Goal: Task Accomplishment & Management: Manage account settings

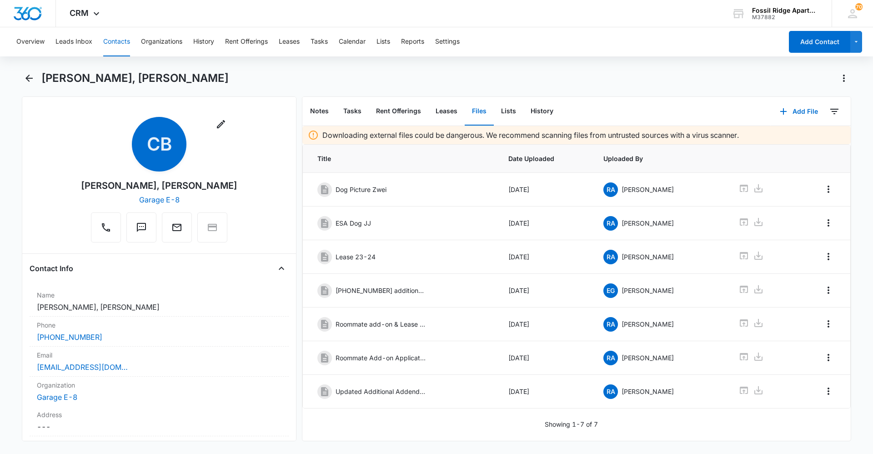
scroll to position [1454, 0]
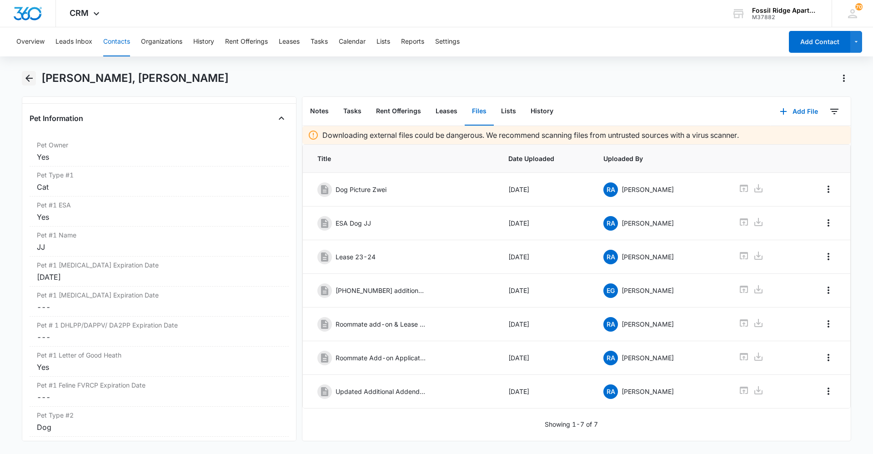
click at [29, 80] on icon "Back" at bounding box center [29, 78] width 11 height 11
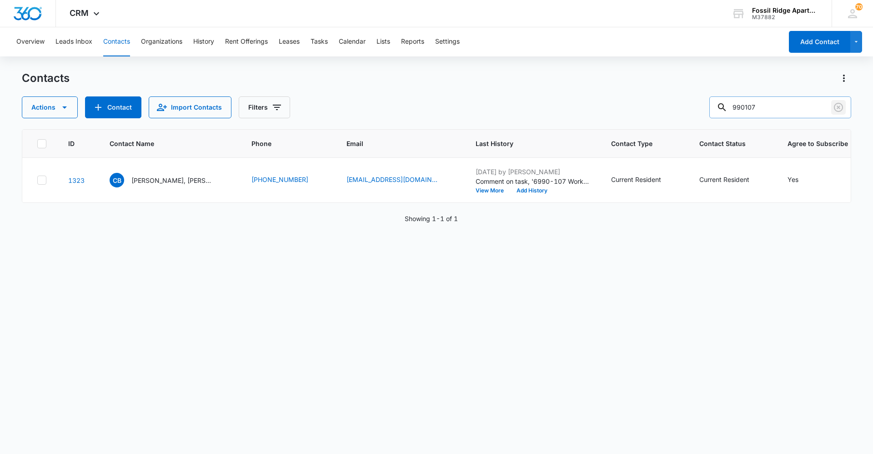
drag, startPoint x: 836, startPoint y: 107, endPoint x: 777, endPoint y: 110, distance: 59.2
click at [837, 107] on icon "Clear" at bounding box center [838, 107] width 11 height 11
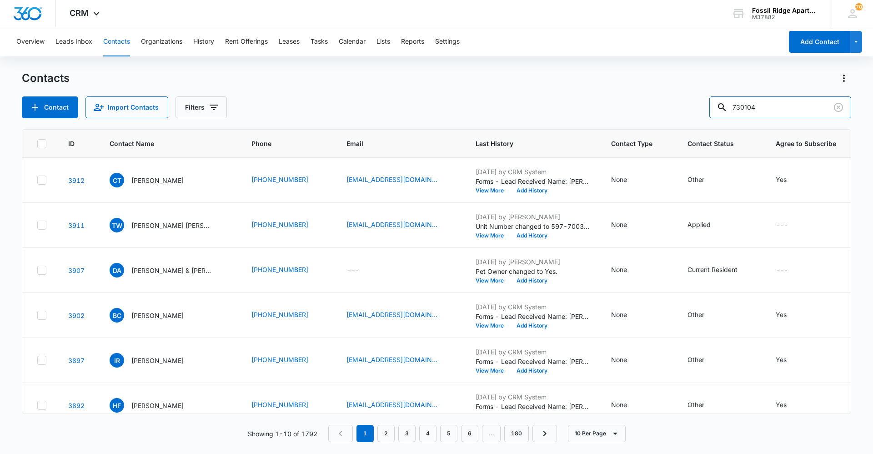
type input "730104"
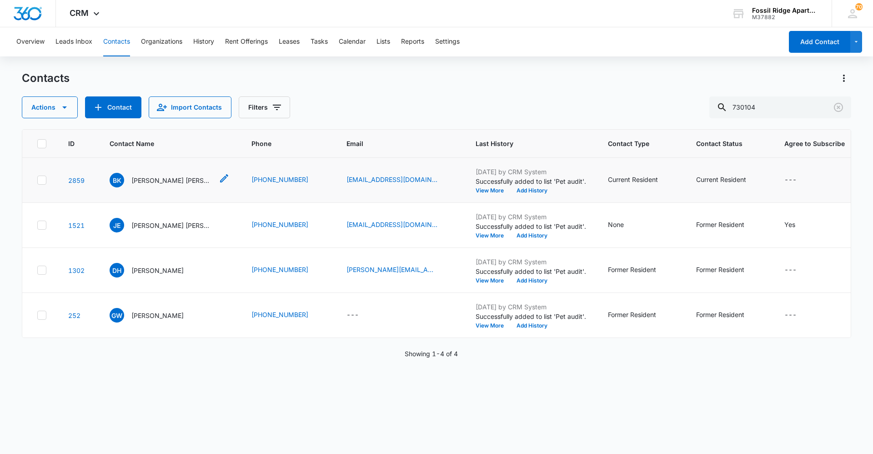
click at [169, 185] on p "[PERSON_NAME] [PERSON_NAME]" at bounding box center [172, 180] width 82 height 10
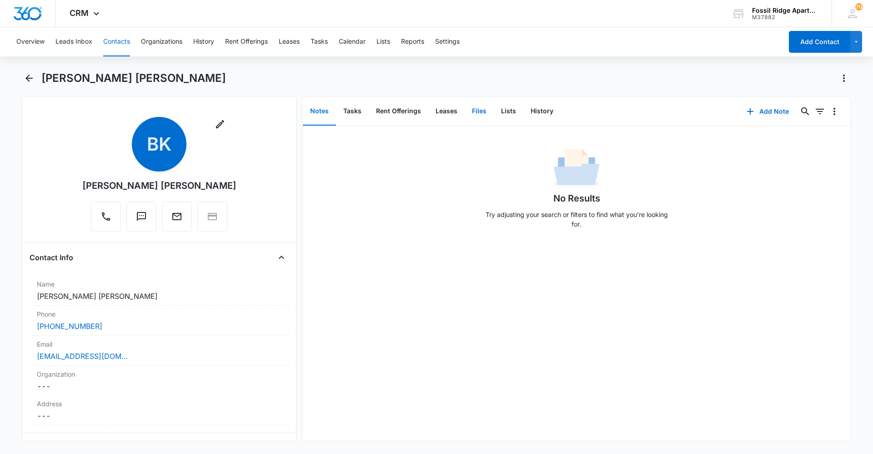
click at [486, 110] on button "Files" at bounding box center [478, 111] width 29 height 28
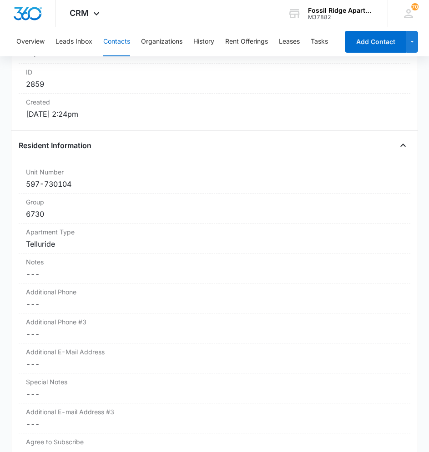
scroll to position [591, 0]
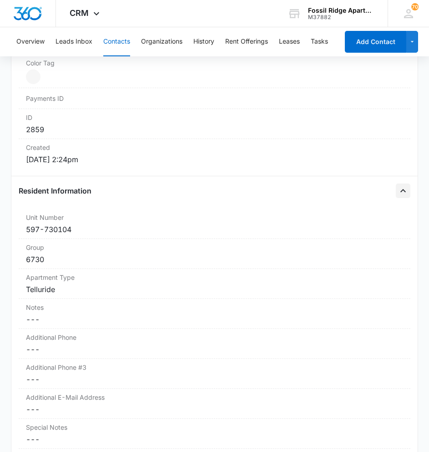
click at [400, 190] on icon "Close" at bounding box center [402, 190] width 5 height 3
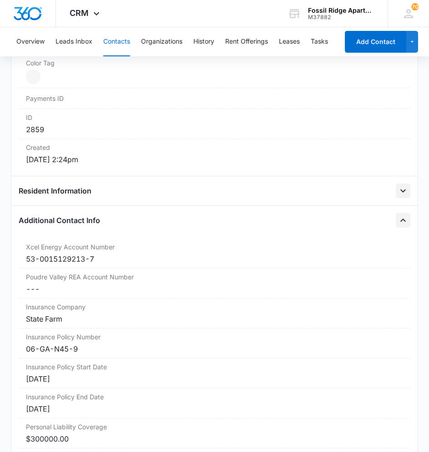
click at [399, 223] on icon "Close" at bounding box center [402, 220] width 11 height 11
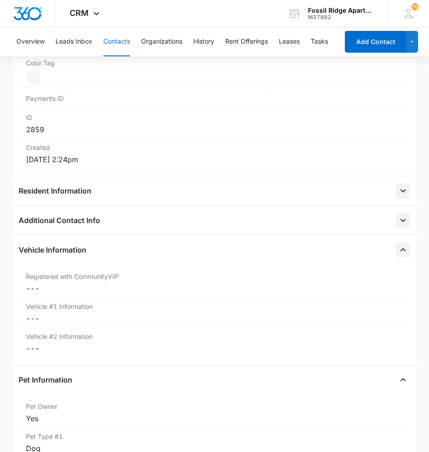
click at [397, 252] on icon "Close" at bounding box center [402, 250] width 11 height 11
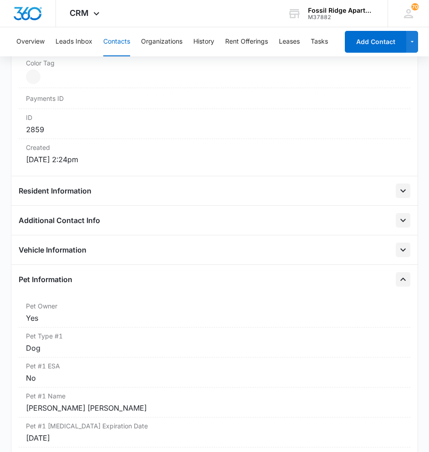
click at [397, 281] on icon "Close" at bounding box center [402, 279] width 11 height 11
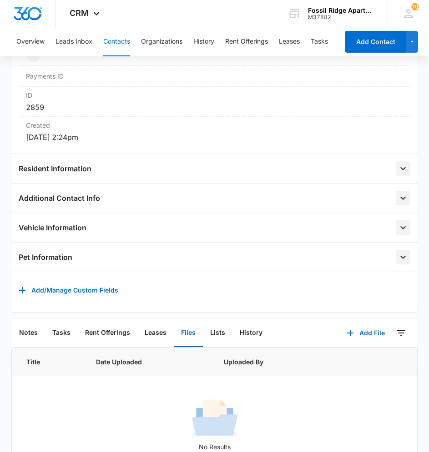
scroll to position [659, 0]
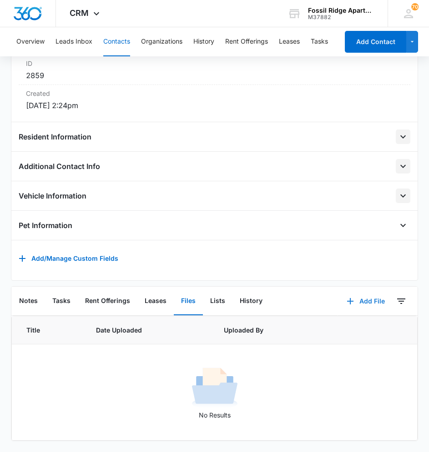
click at [354, 295] on button "Add File" at bounding box center [365, 301] width 56 height 22
click at [348, 327] on div "Upload Files" at bounding box center [353, 330] width 36 height 6
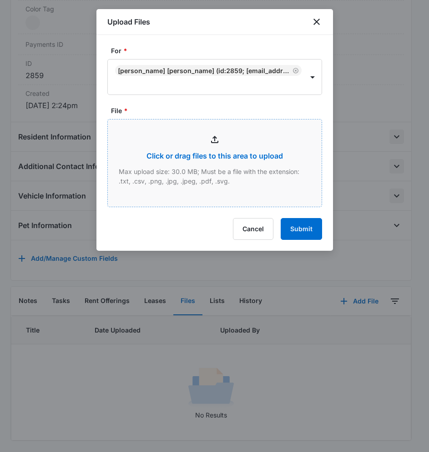
type input "C:\fakepath\[PHONE_NUMBER] lease_09122025115922.pdf"
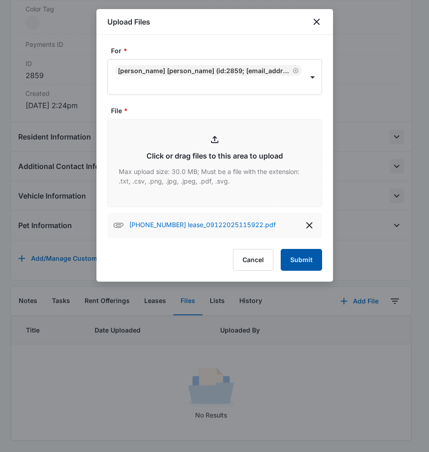
click at [302, 260] on button "Submit" at bounding box center [300, 260] width 41 height 22
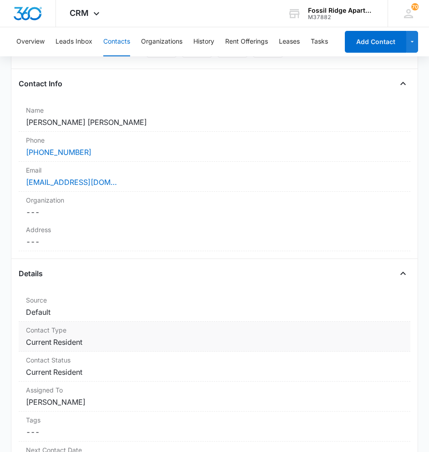
scroll to position [159, 0]
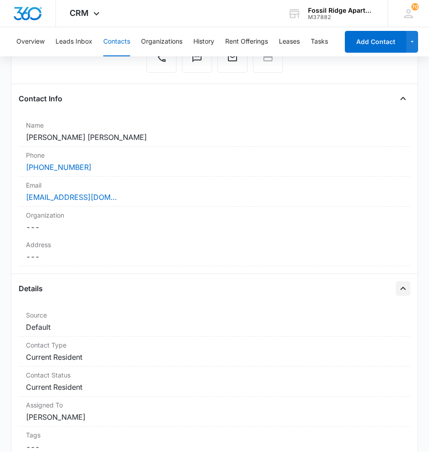
click at [400, 291] on icon "Close" at bounding box center [402, 288] width 11 height 11
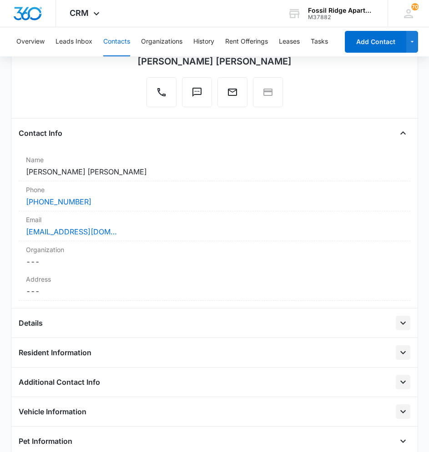
scroll to position [22, 0]
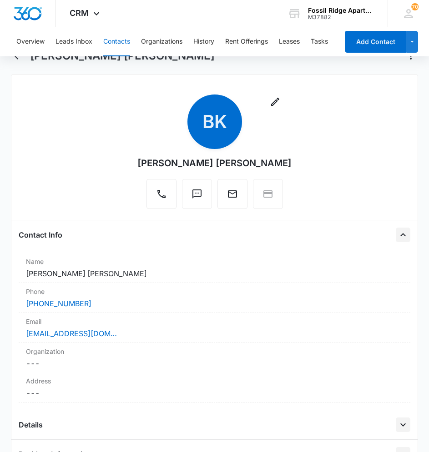
click at [400, 239] on icon "Close" at bounding box center [402, 235] width 11 height 11
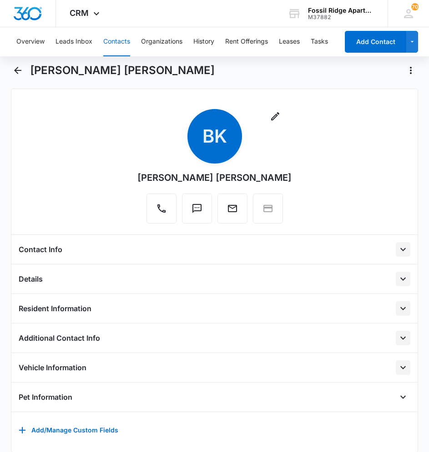
scroll to position [0, 0]
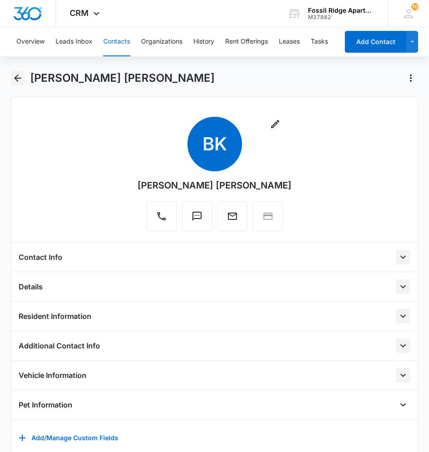
click at [18, 74] on icon "Back" at bounding box center [17, 78] width 11 height 11
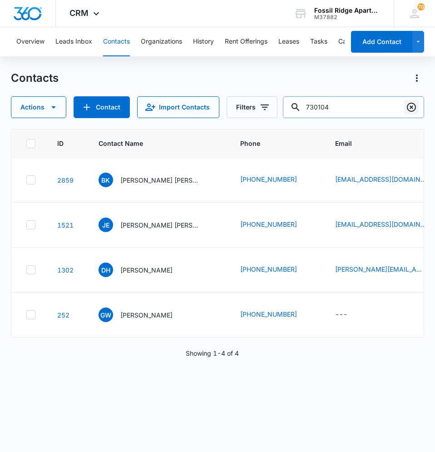
click at [415, 104] on icon "Clear" at bounding box center [411, 107] width 9 height 9
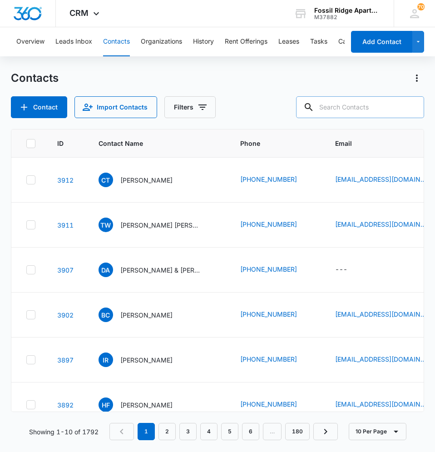
click at [384, 102] on input "text" at bounding box center [360, 107] width 128 height 22
type input "767303"
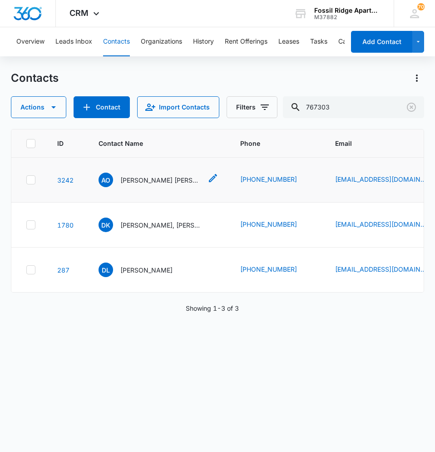
click at [155, 182] on p "[PERSON_NAME] [PERSON_NAME] [PERSON_NAME]" at bounding box center [161, 180] width 82 height 10
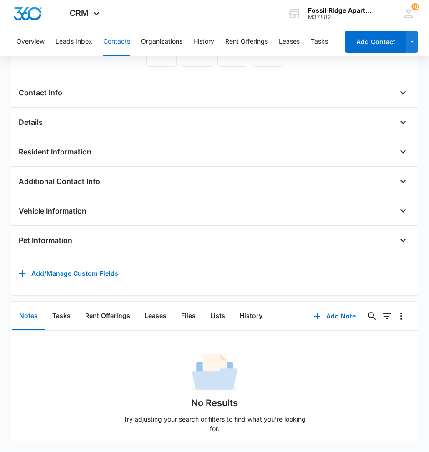
scroll to position [178, 0]
click at [191, 307] on button "Files" at bounding box center [188, 316] width 29 height 28
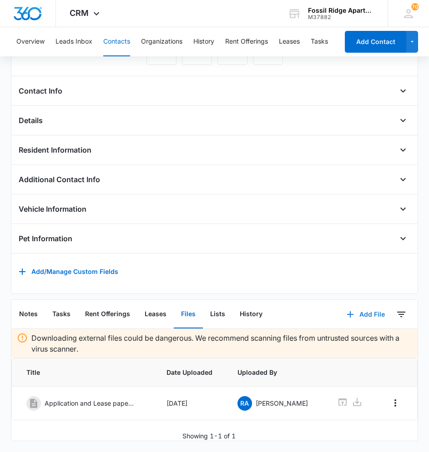
click at [357, 309] on button "Add File" at bounding box center [365, 315] width 56 height 22
click at [356, 337] on button "Upload Files" at bounding box center [358, 344] width 69 height 14
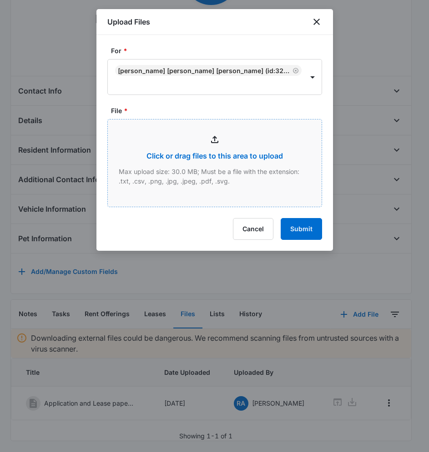
type input "C:\fakepath\[PHONE_NUMBER] lease_09122025120111.pdf"
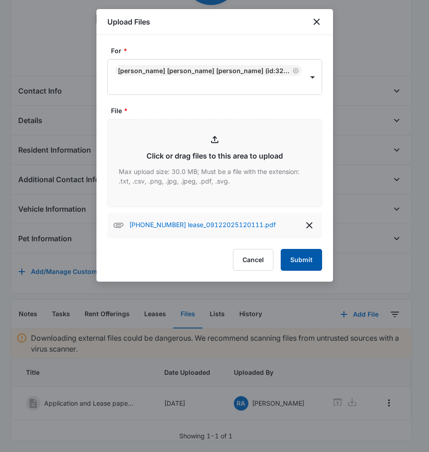
click at [308, 262] on button "Submit" at bounding box center [300, 260] width 41 height 22
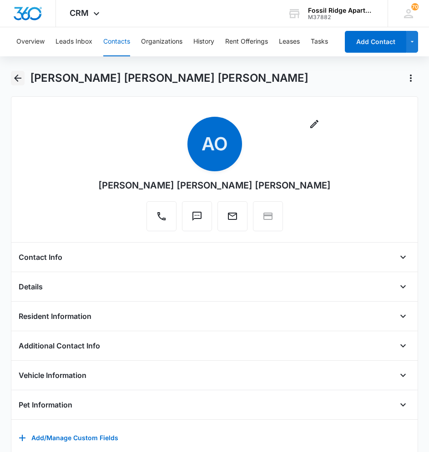
click at [18, 79] on icon "Back" at bounding box center [17, 78] width 7 height 7
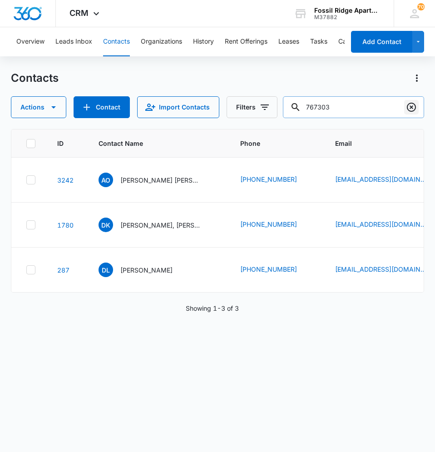
click at [405, 107] on button "Clear" at bounding box center [411, 107] width 15 height 15
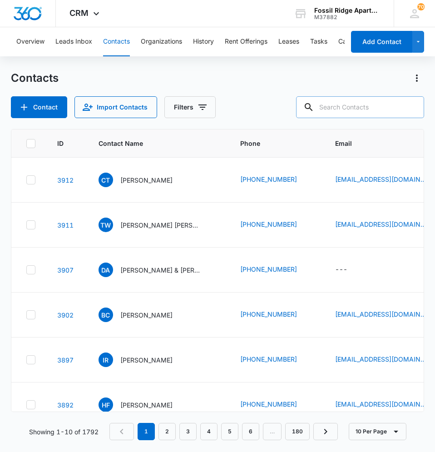
click at [377, 103] on input "text" at bounding box center [360, 107] width 128 height 22
type input "790105"
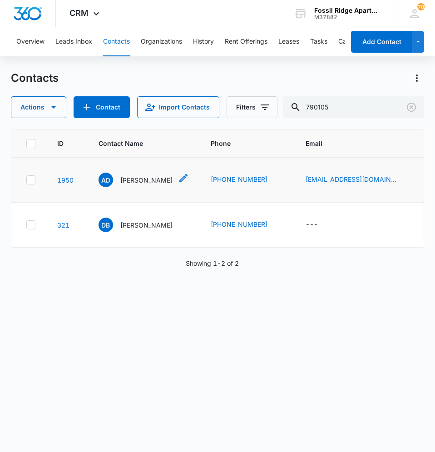
click at [146, 181] on p "[PERSON_NAME]" at bounding box center [146, 180] width 52 height 10
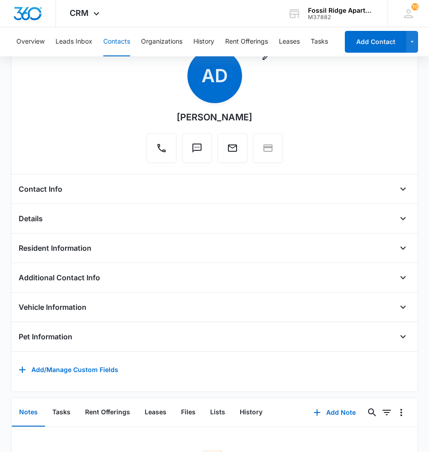
scroll to position [178, 0]
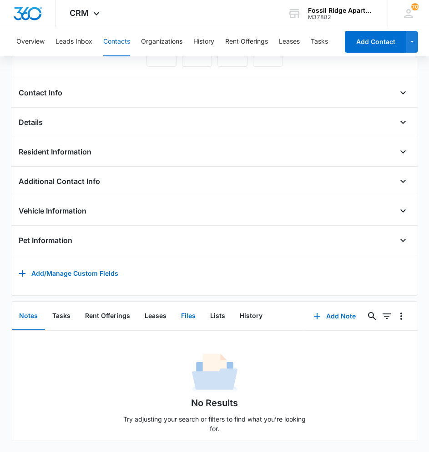
click at [183, 309] on button "Files" at bounding box center [188, 316] width 29 height 28
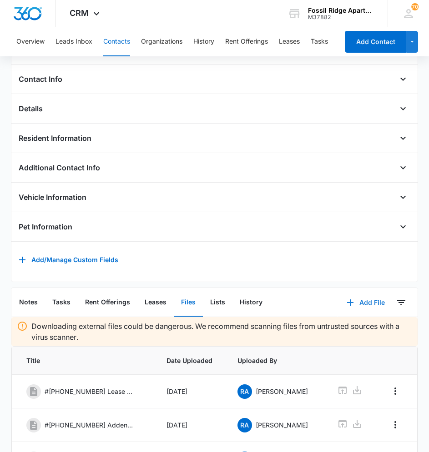
click at [360, 310] on button "Add File" at bounding box center [365, 303] width 56 height 22
click at [361, 333] on button "Upload Files" at bounding box center [358, 332] width 69 height 14
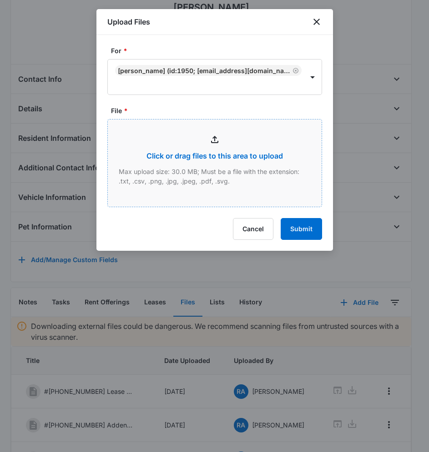
type input "C:\fakepath\597-6790-105lease_09122025120222.pdf"
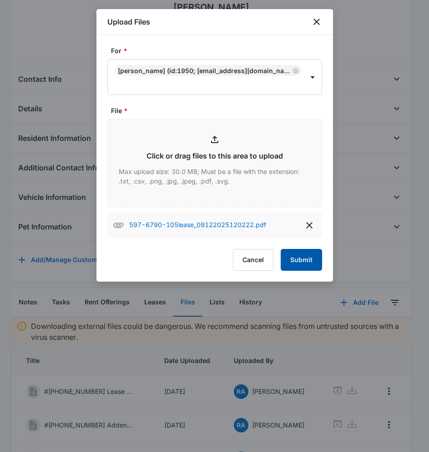
click at [311, 264] on button "Submit" at bounding box center [300, 260] width 41 height 22
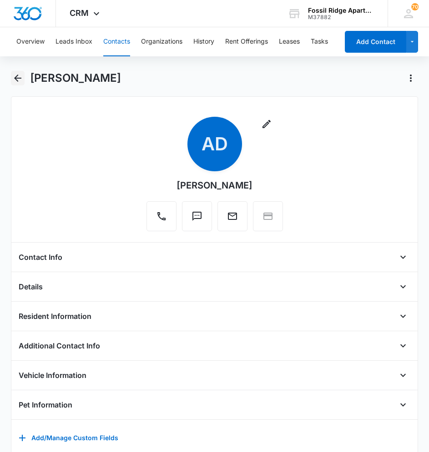
click at [20, 78] on icon "Back" at bounding box center [17, 78] width 7 height 7
